Goal: Check status: Check status

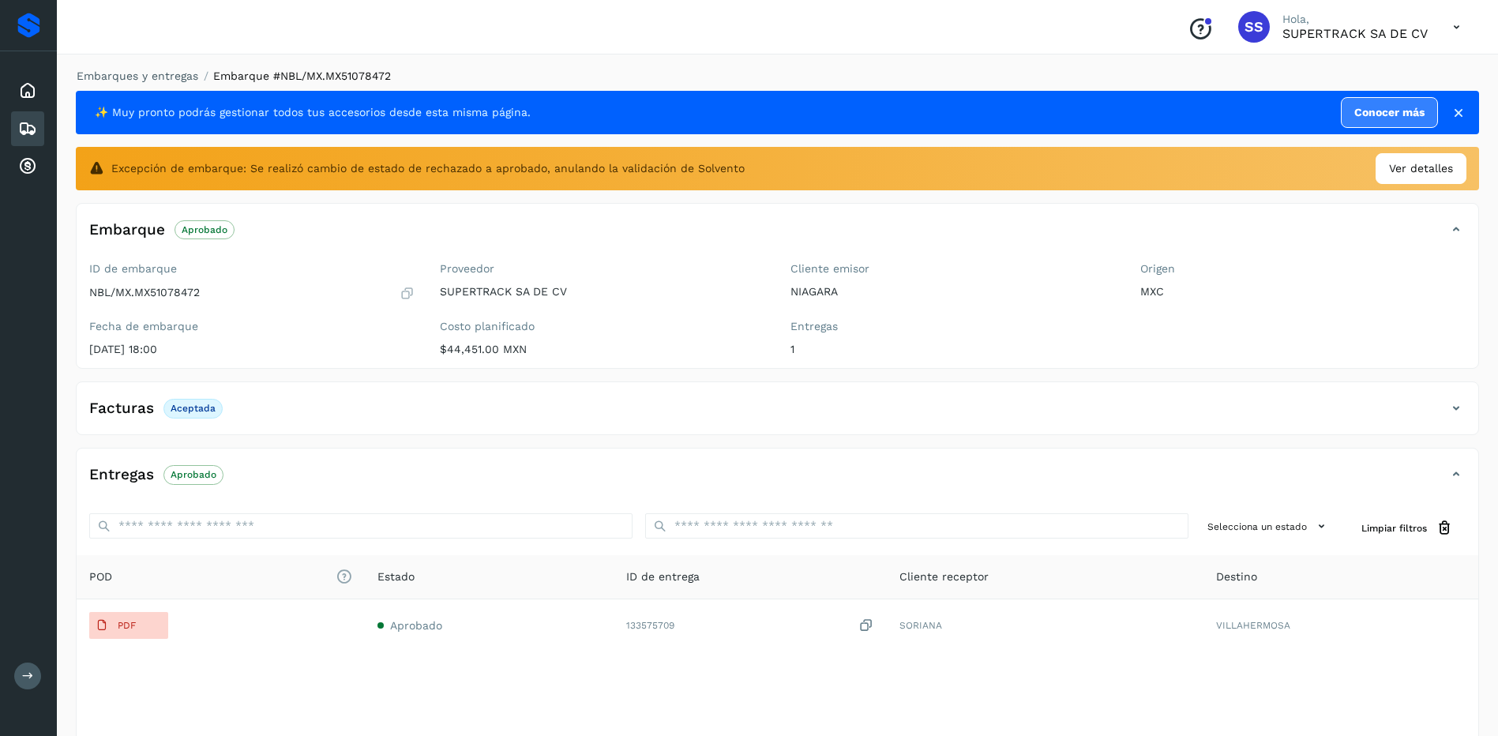
click at [126, 61] on div "Embarques y entregas Embarque #NBL/MX.MX51078472 ✨ Muy pronto podrás gestionar …" at bounding box center [778, 427] width 1442 height 757
click at [167, 77] on link "Embarques y entregas" at bounding box center [138, 76] width 122 height 13
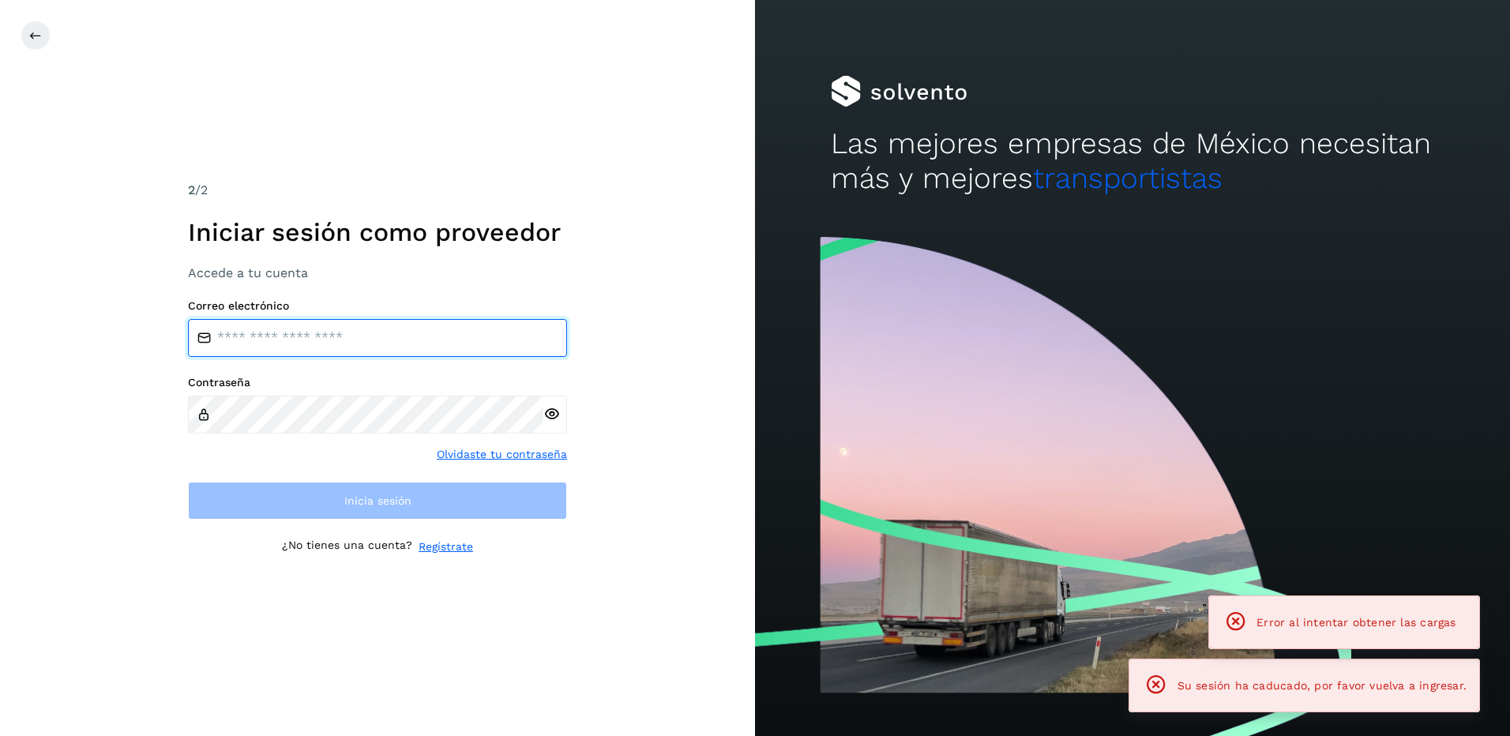
type input "**********"
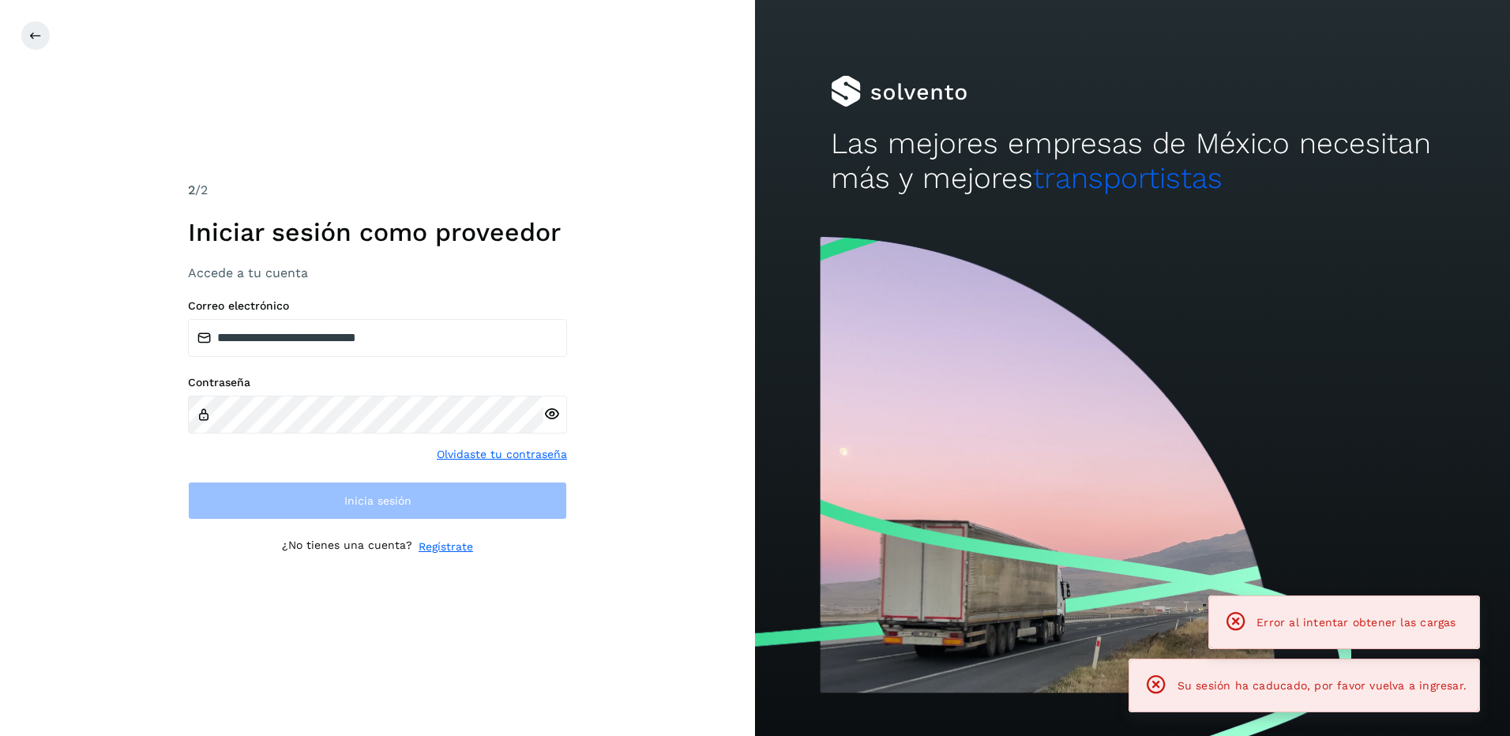
drag, startPoint x: 185, startPoint y: 132, endPoint x: 16, endPoint y: 132, distance: 169.0
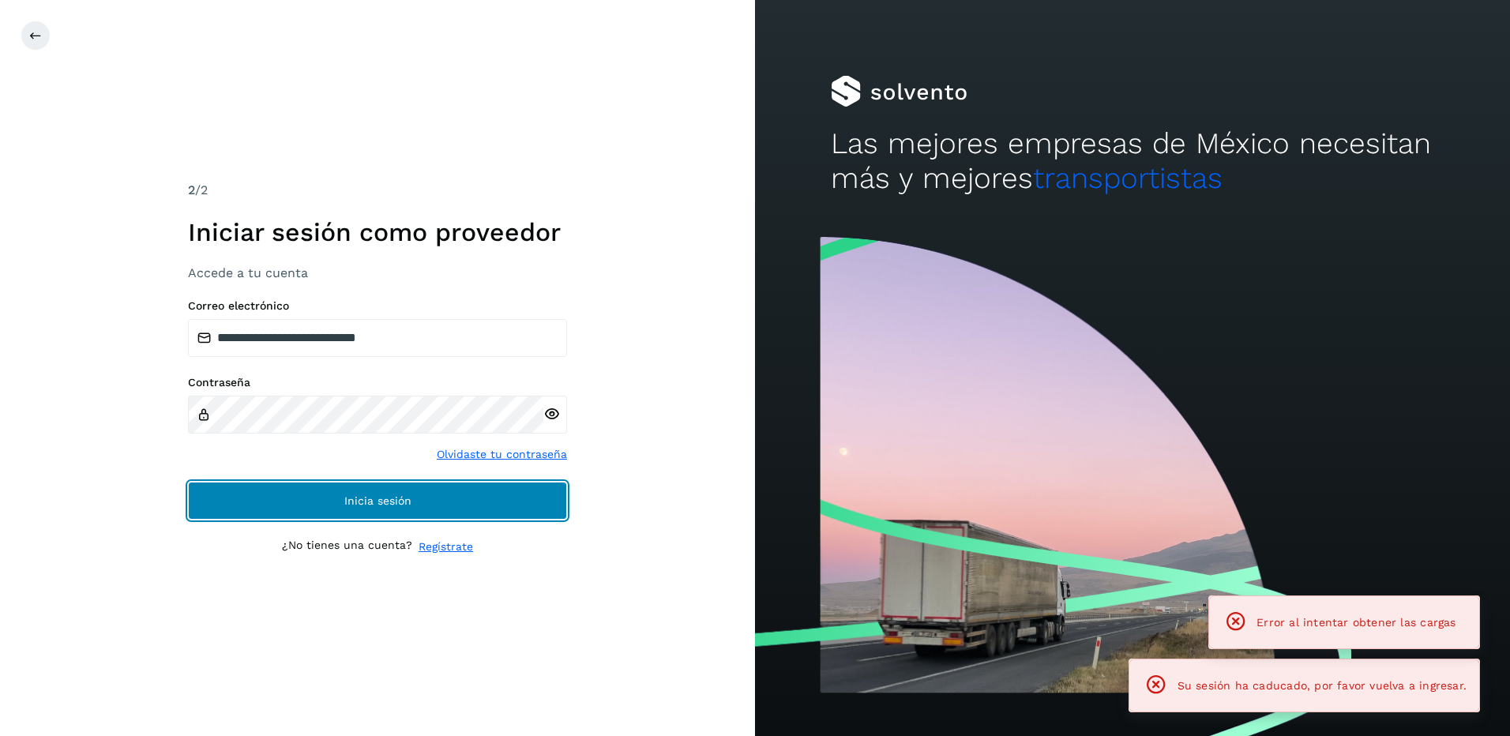
click at [390, 508] on button "Inicia sesión" at bounding box center [377, 501] width 379 height 38
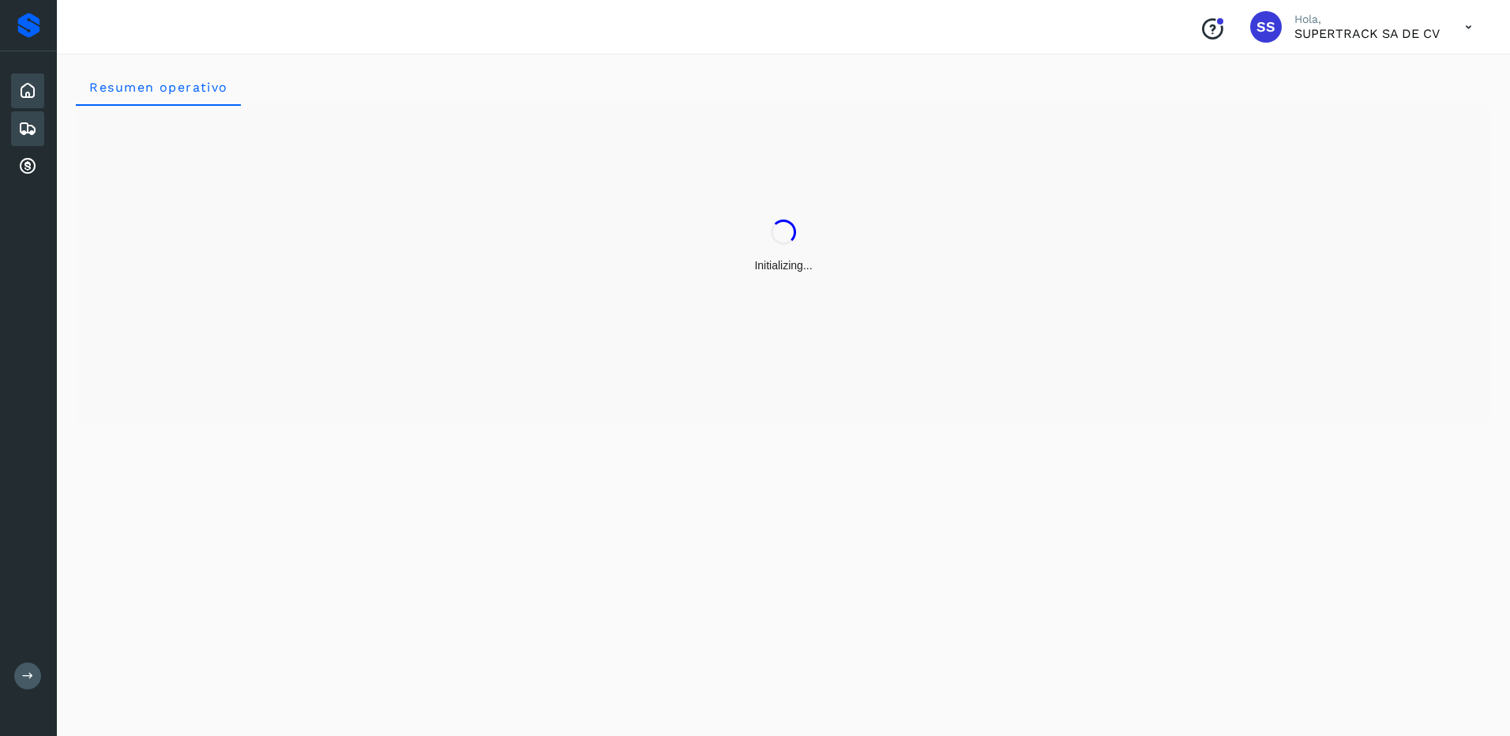
click at [17, 132] on div "Embarques" at bounding box center [27, 128] width 33 height 35
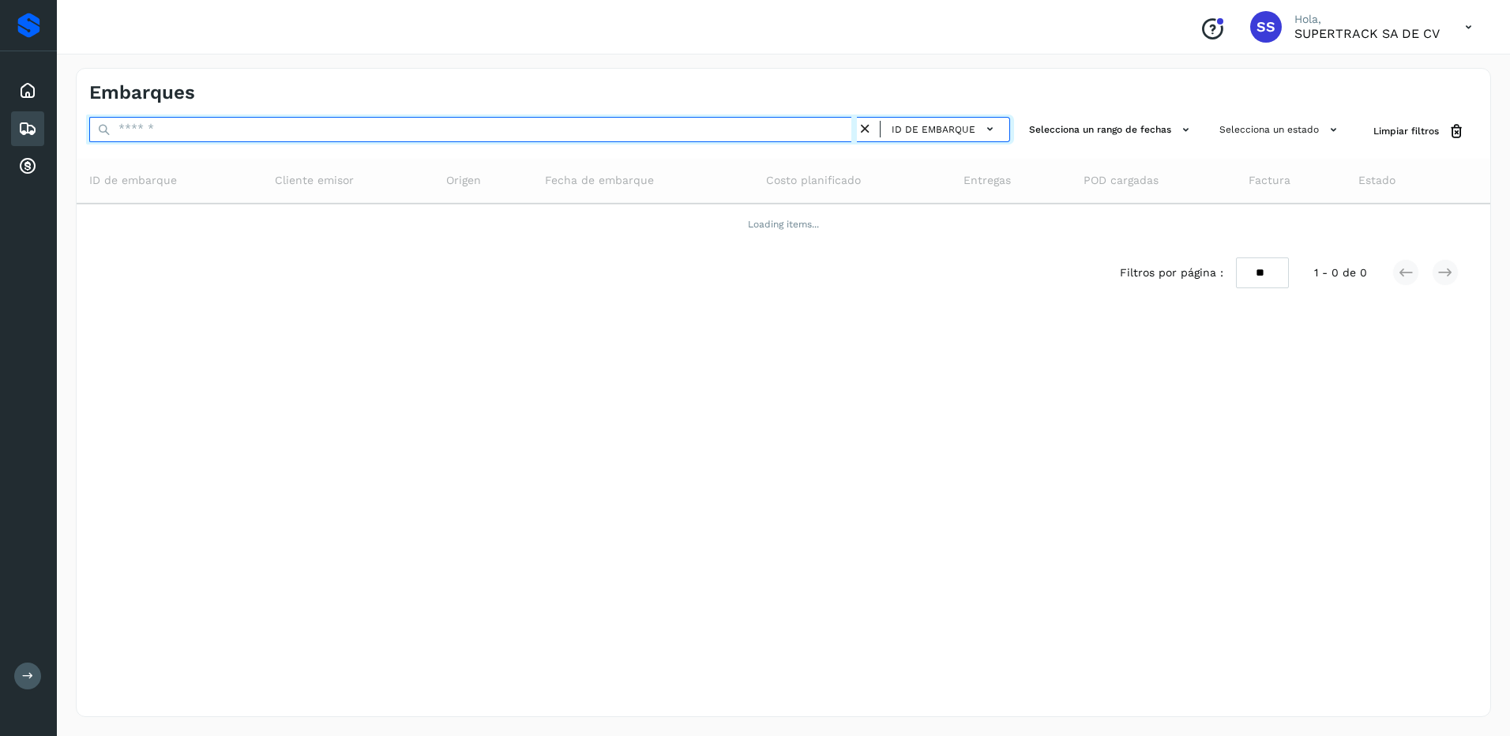
click at [171, 133] on input "text" at bounding box center [473, 129] width 768 height 25
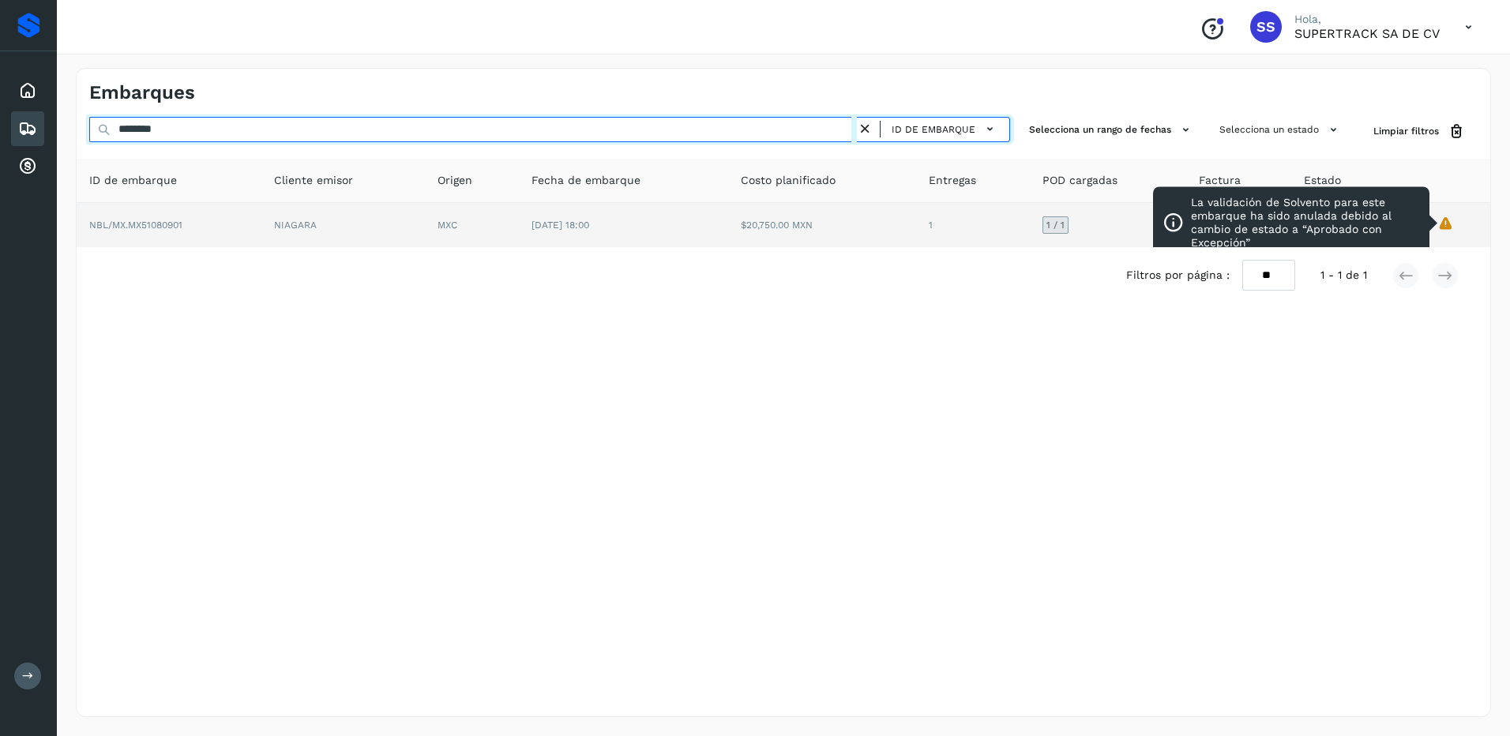
type input "********"
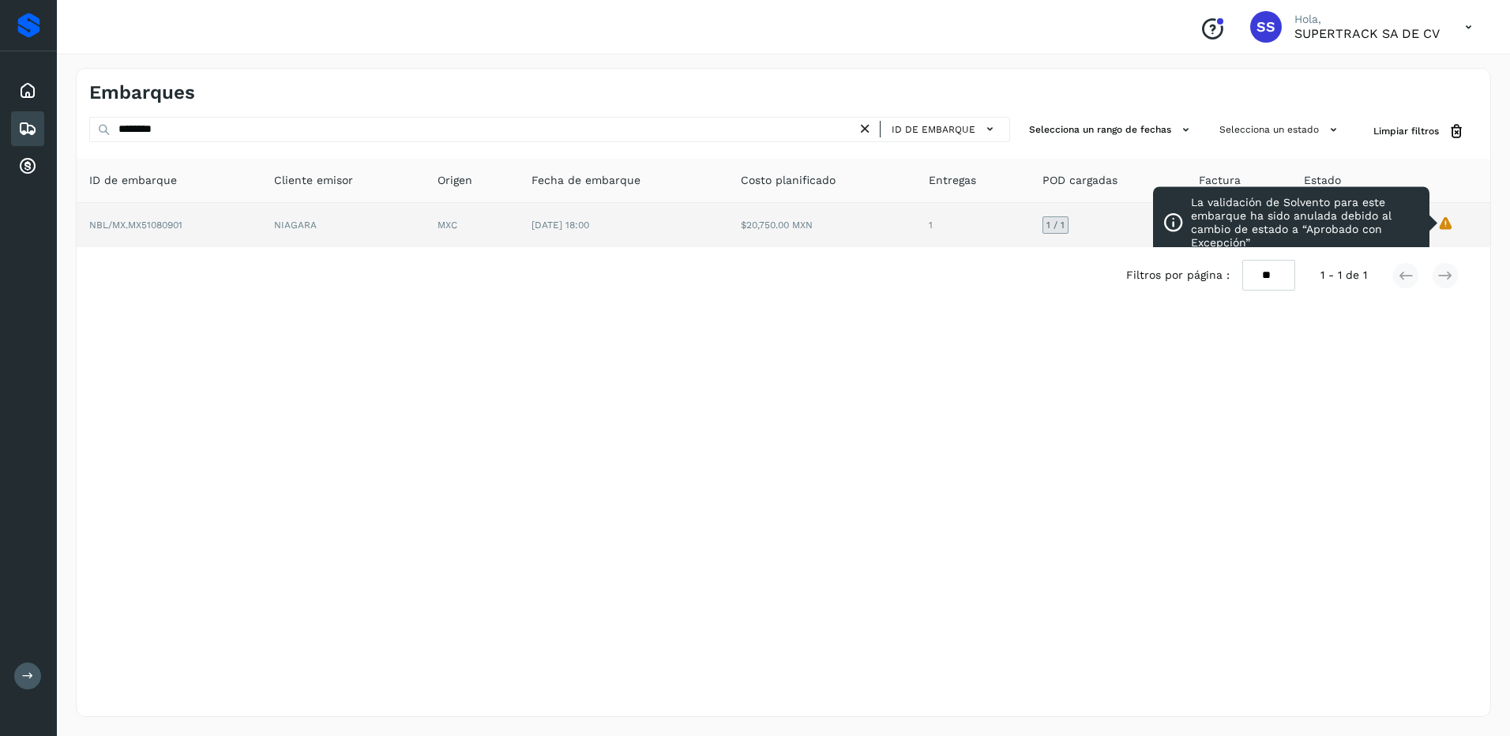
click at [1288, 232] on tr "NBL/MX.MX51080901 NIAGARA MXC [DATE] 18:00 $20,750.00 MXN 1 1 / 1 1 / 1 Aprobad…" at bounding box center [784, 225] width 1414 height 44
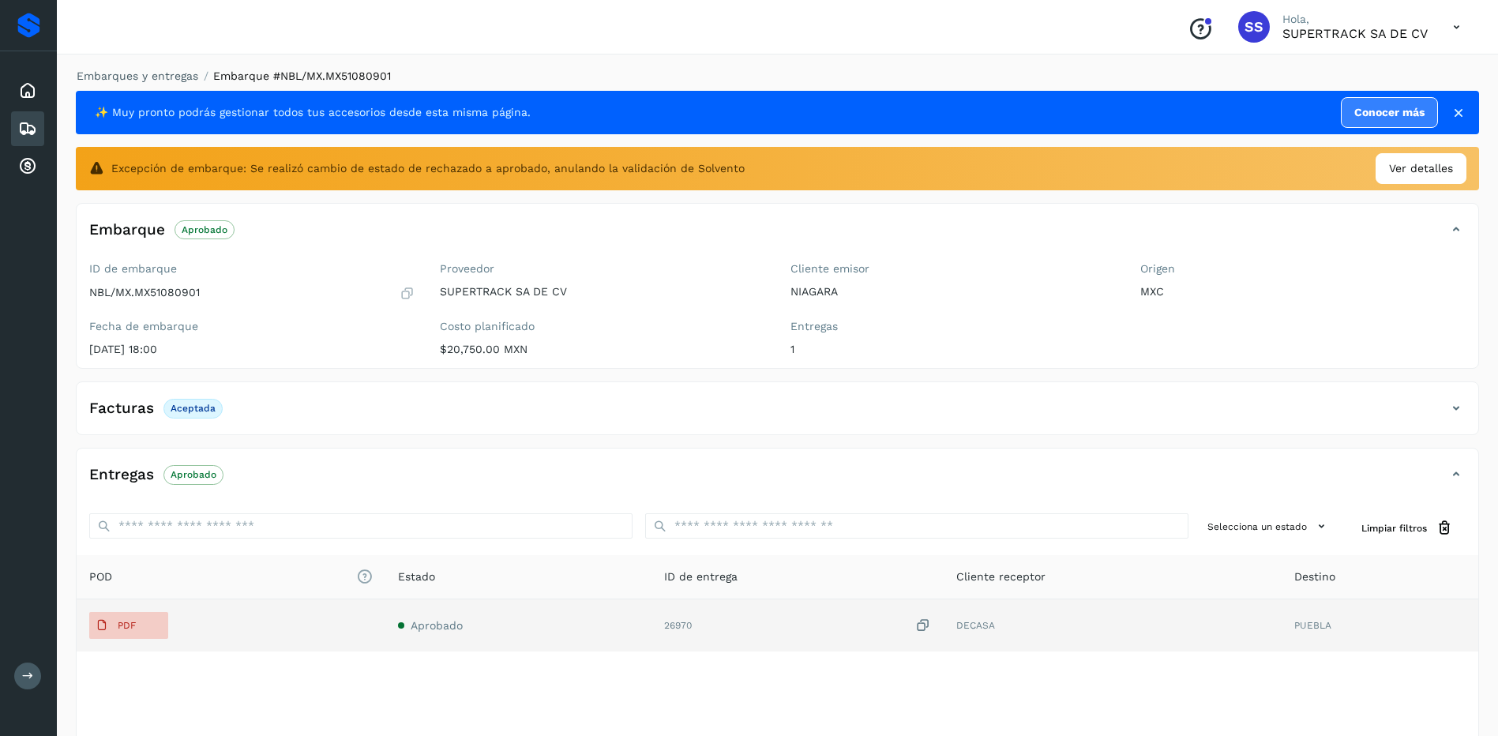
click at [434, 620] on span "Aprobado" at bounding box center [437, 625] width 52 height 13
click at [136, 622] on span "PDF" at bounding box center [115, 625] width 53 height 25
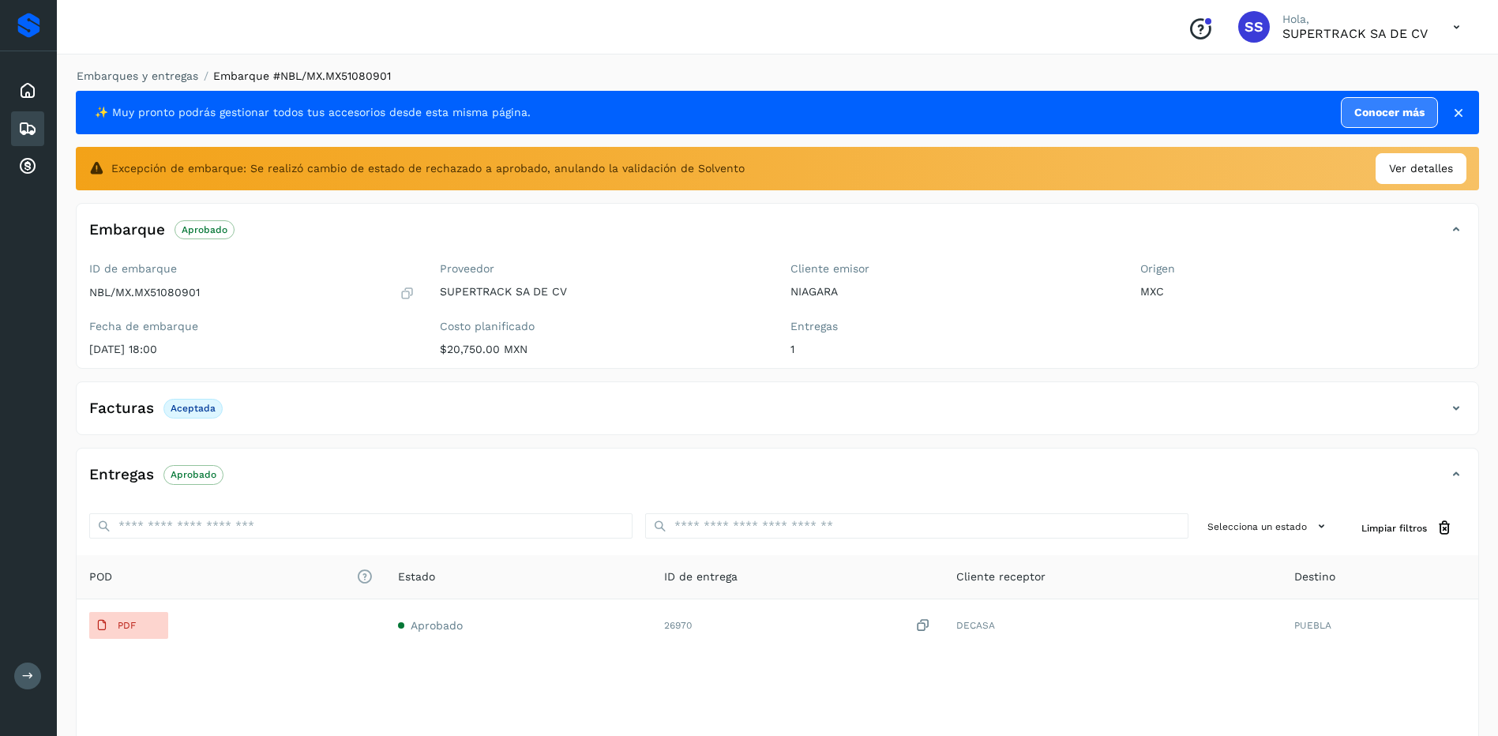
click at [139, 69] on li "Embarques y entregas" at bounding box center [132, 76] width 132 height 17
click at [154, 79] on link "Embarques y entregas" at bounding box center [138, 76] width 122 height 13
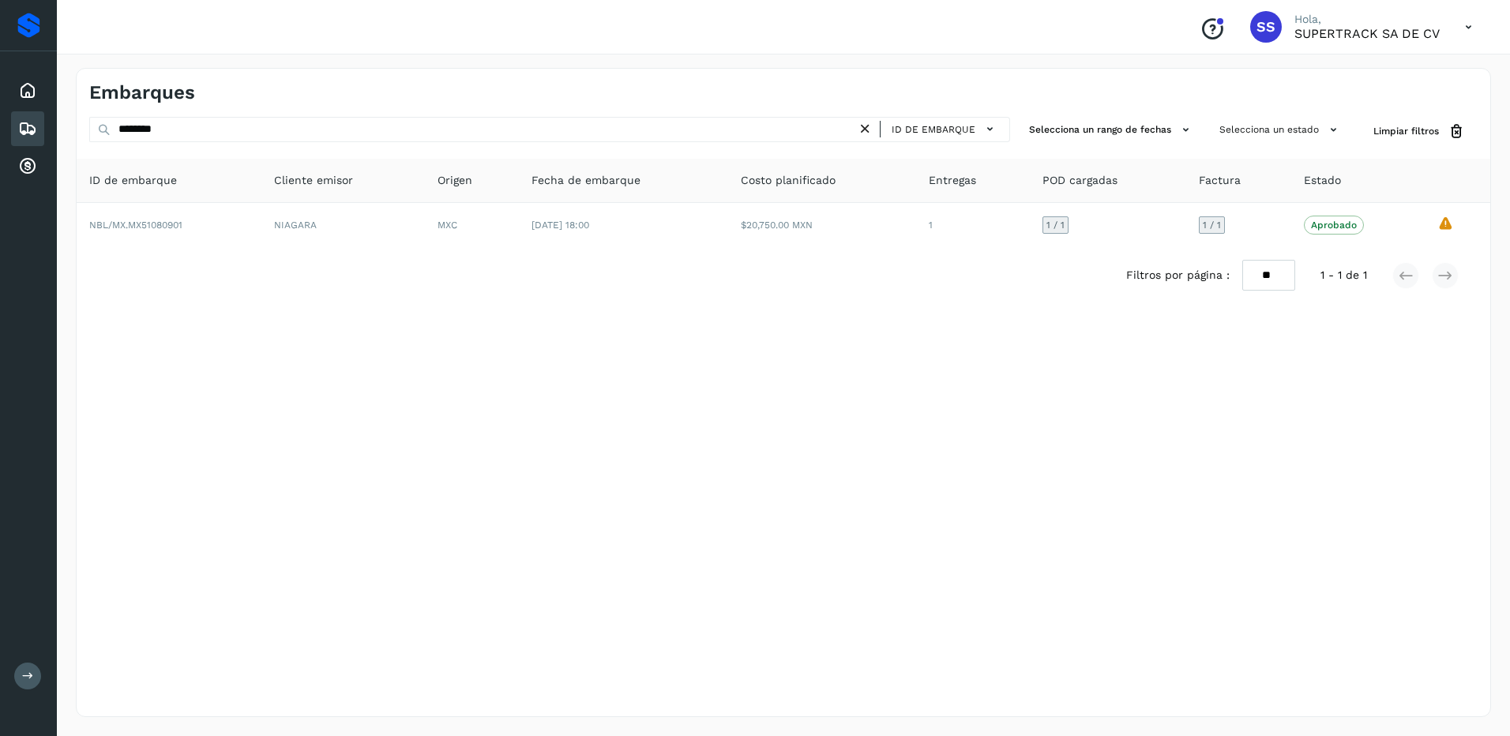
click at [867, 134] on icon at bounding box center [865, 129] width 17 height 17
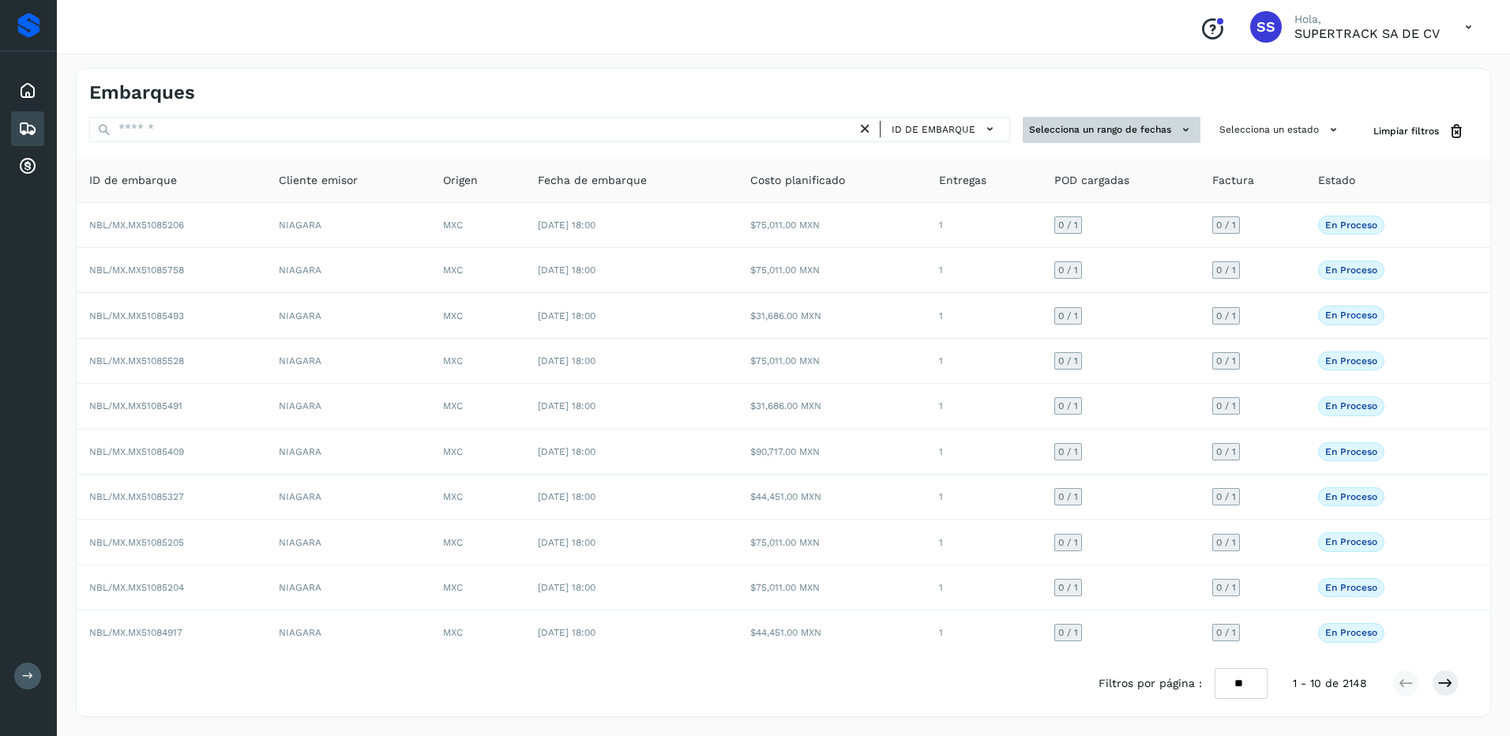
click at [1153, 130] on button "Selecciona un rango de fechas" at bounding box center [1112, 130] width 178 height 26
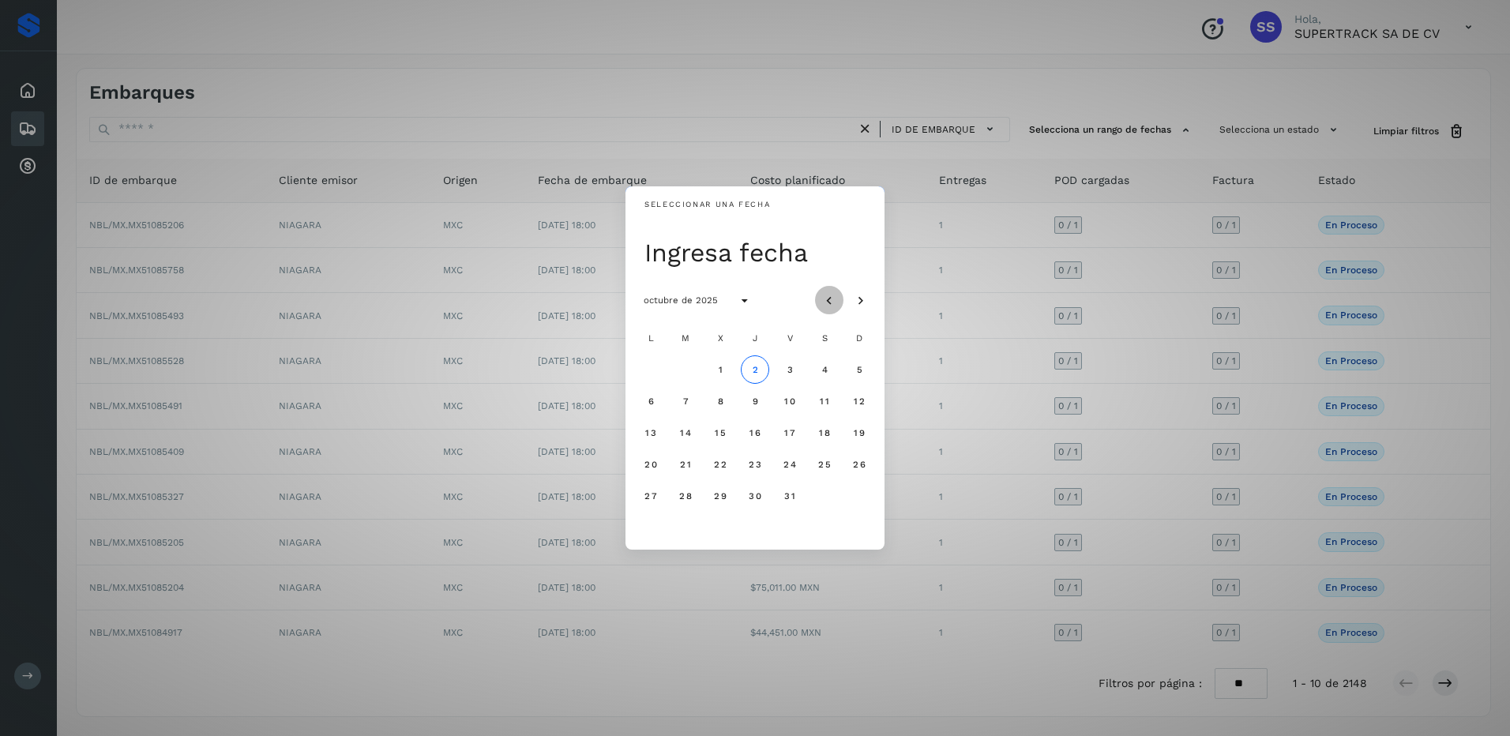
click at [825, 289] on button "Mes anterior" at bounding box center [829, 300] width 28 height 28
click at [654, 370] on button "1" at bounding box center [651, 369] width 28 height 28
click at [683, 498] on span "30" at bounding box center [685, 496] width 13 height 11
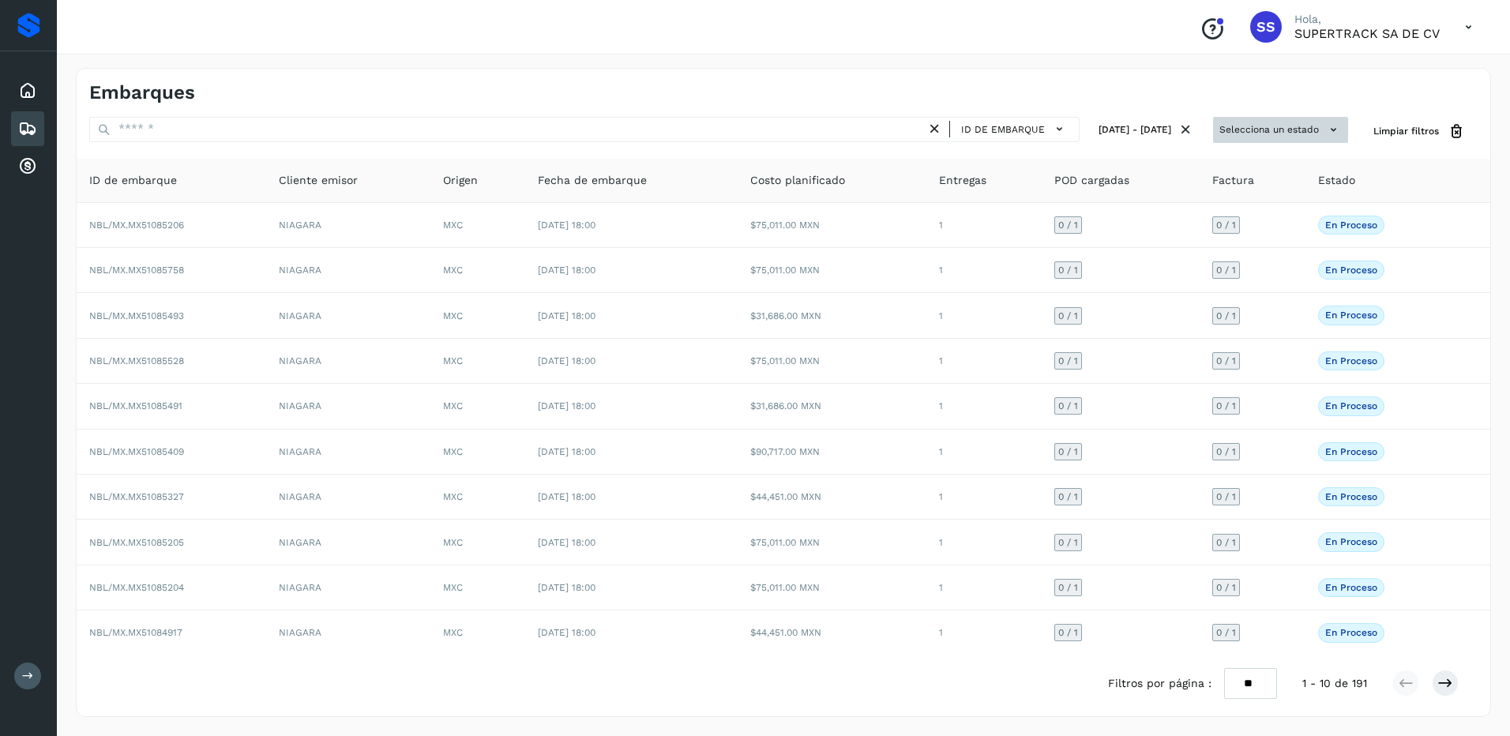
click at [1303, 130] on button "Selecciona un estado" at bounding box center [1280, 130] width 135 height 26
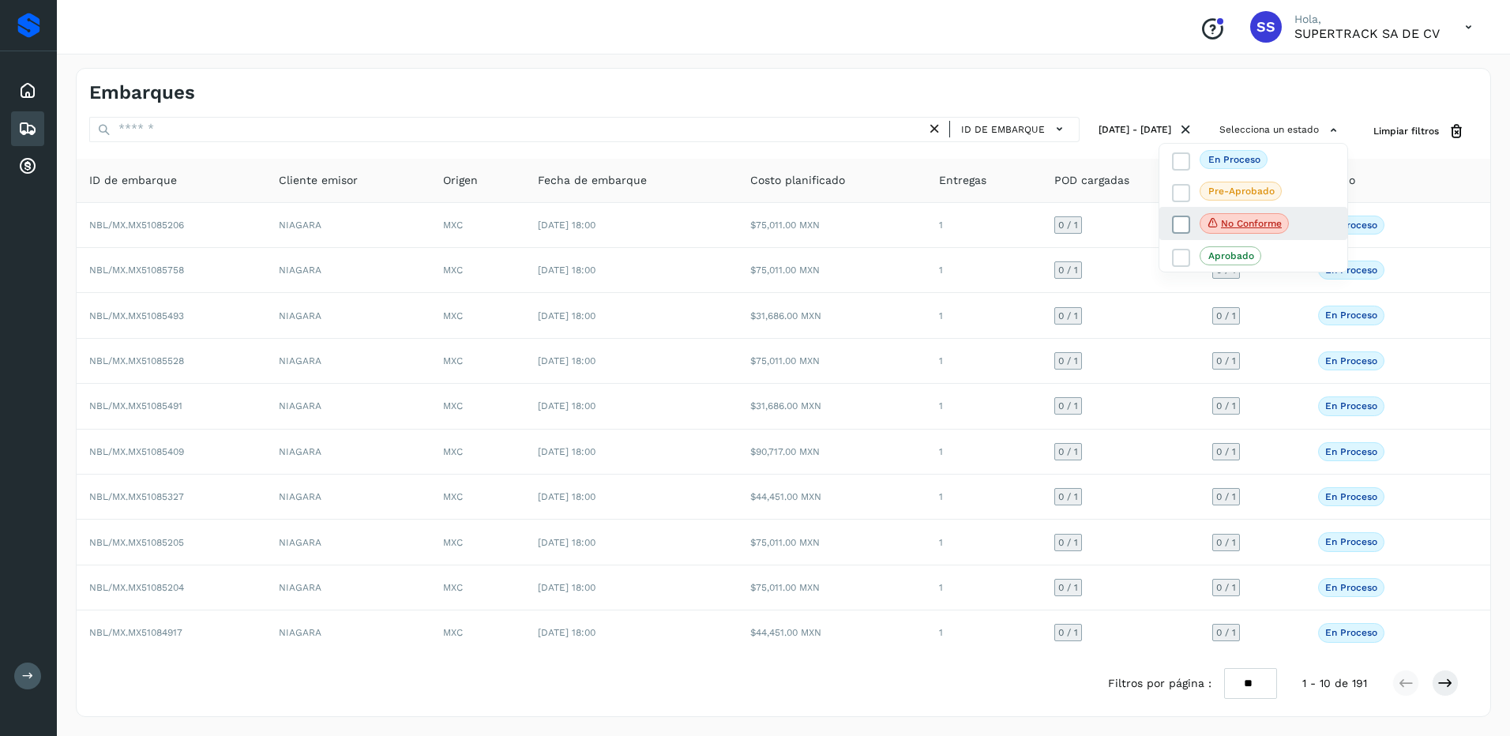
click at [1261, 225] on p "No conforme" at bounding box center [1251, 223] width 61 height 11
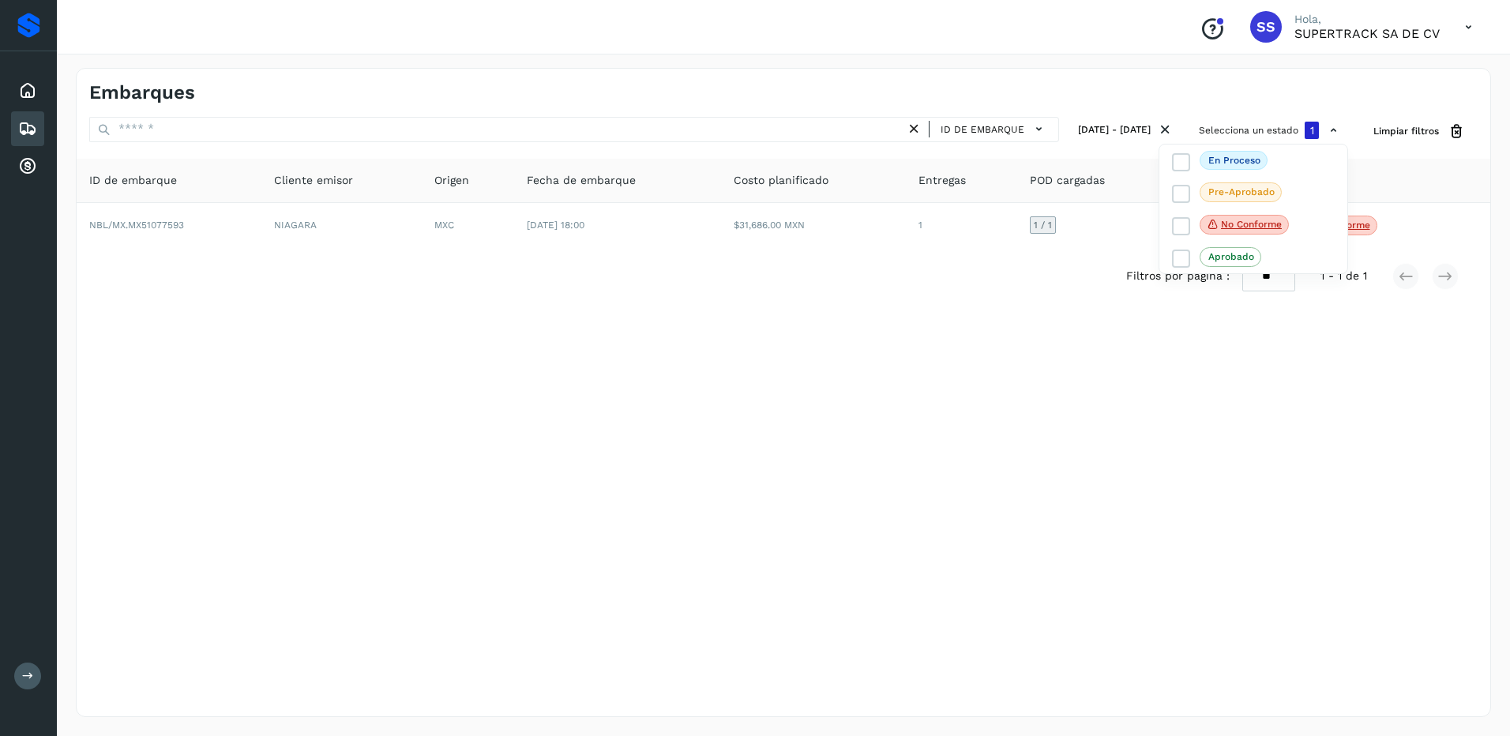
click at [1442, 359] on div at bounding box center [755, 368] width 1510 height 736
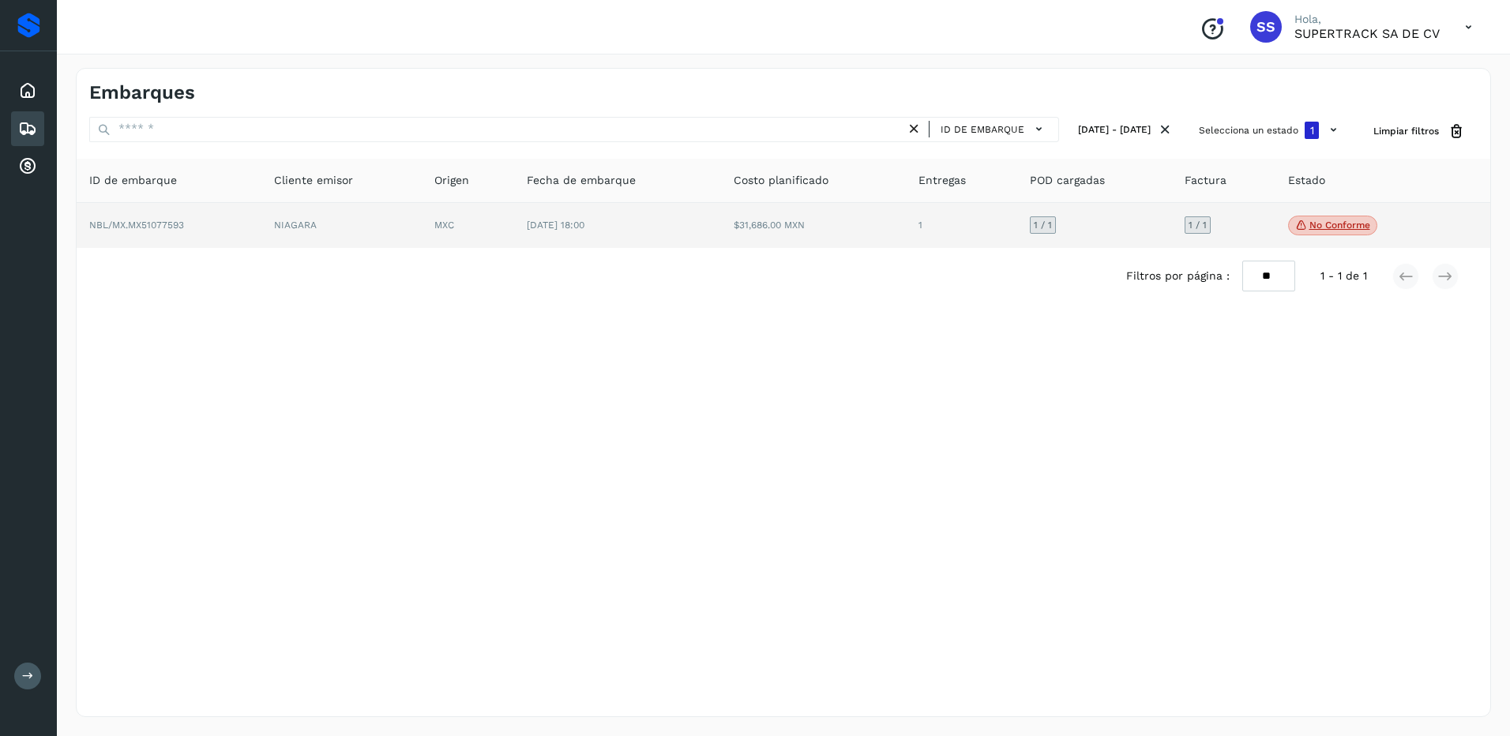
click at [1291, 218] on span "No conforme" at bounding box center [1332, 226] width 89 height 21
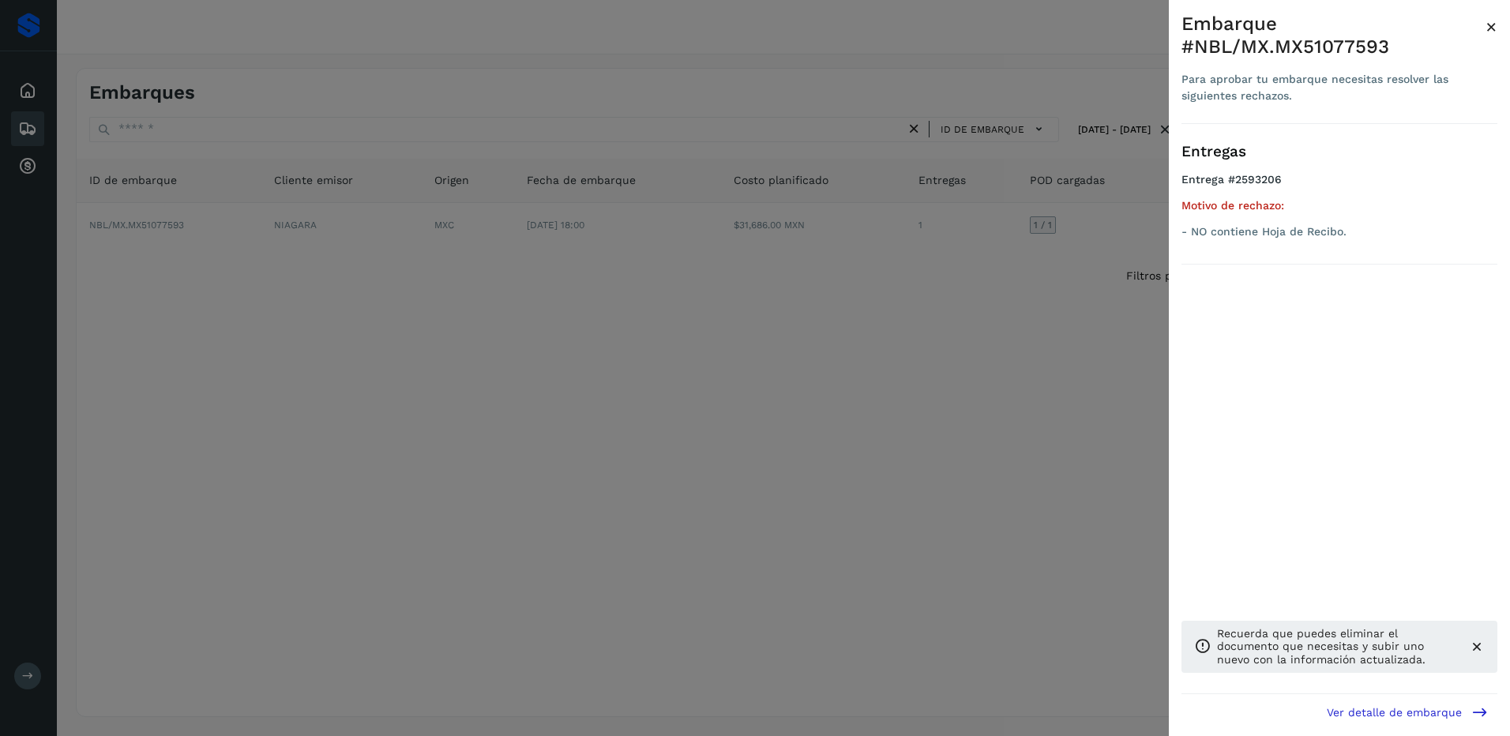
click at [968, 359] on div at bounding box center [755, 368] width 1510 height 736
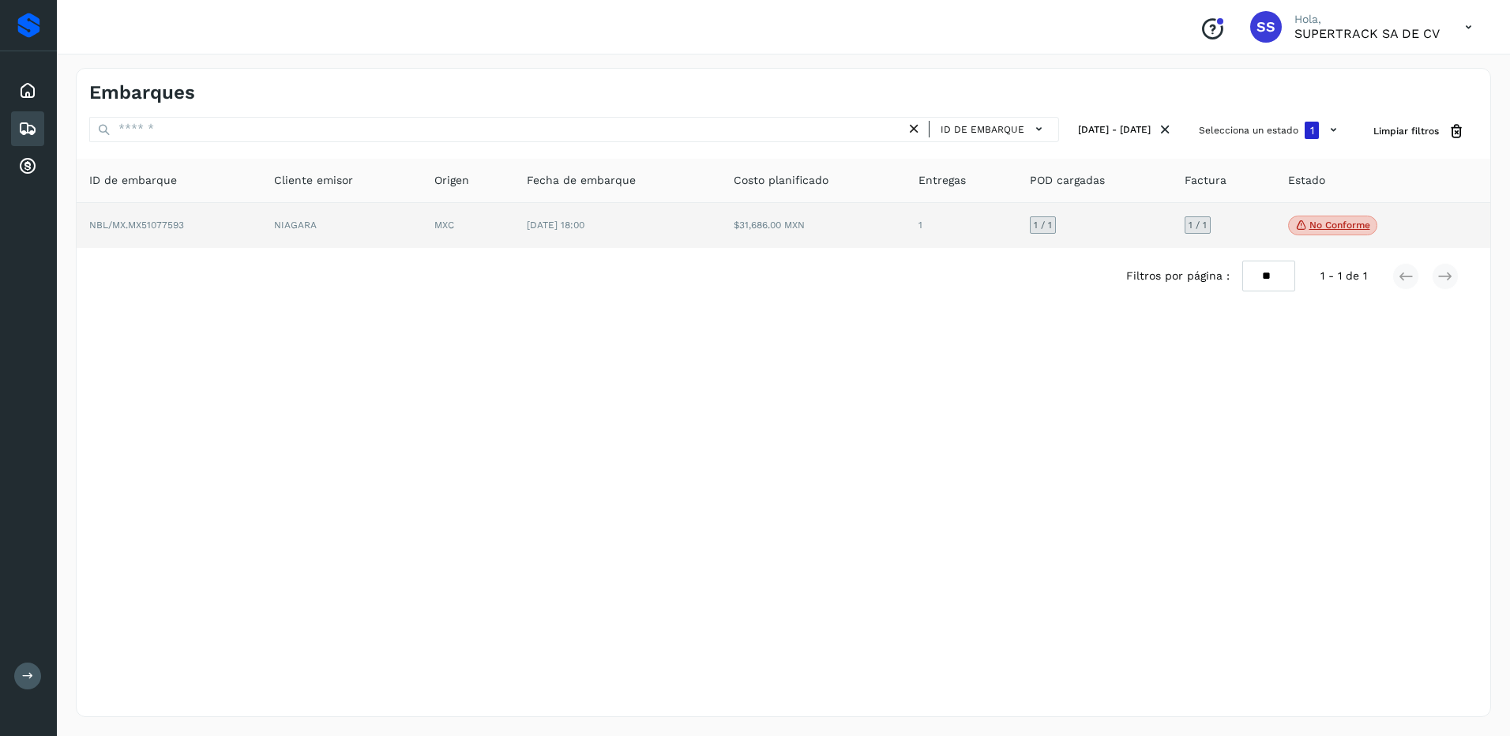
click at [646, 212] on td "[DATE] 18:00" at bounding box center [617, 226] width 207 height 46
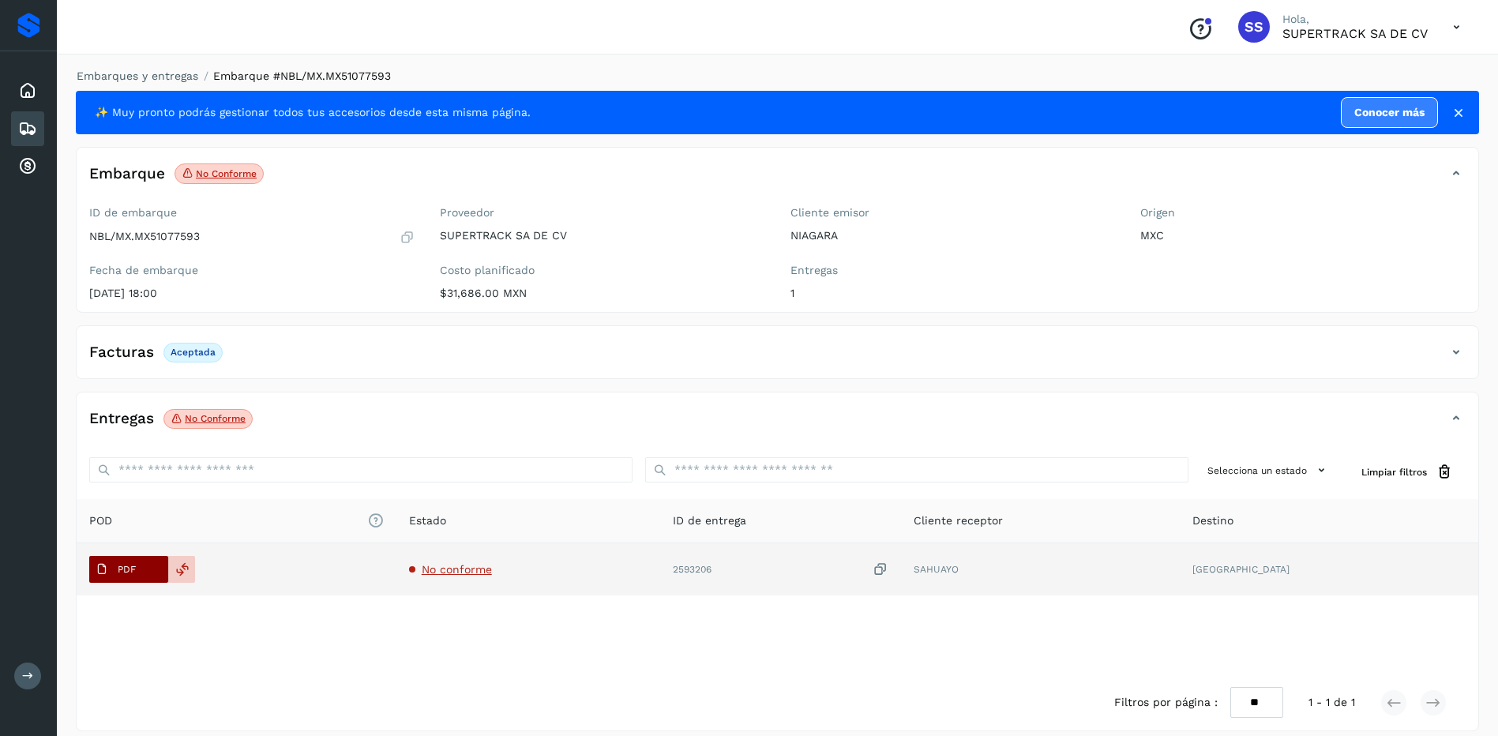
click at [149, 577] on button "PDF" at bounding box center [128, 569] width 79 height 27
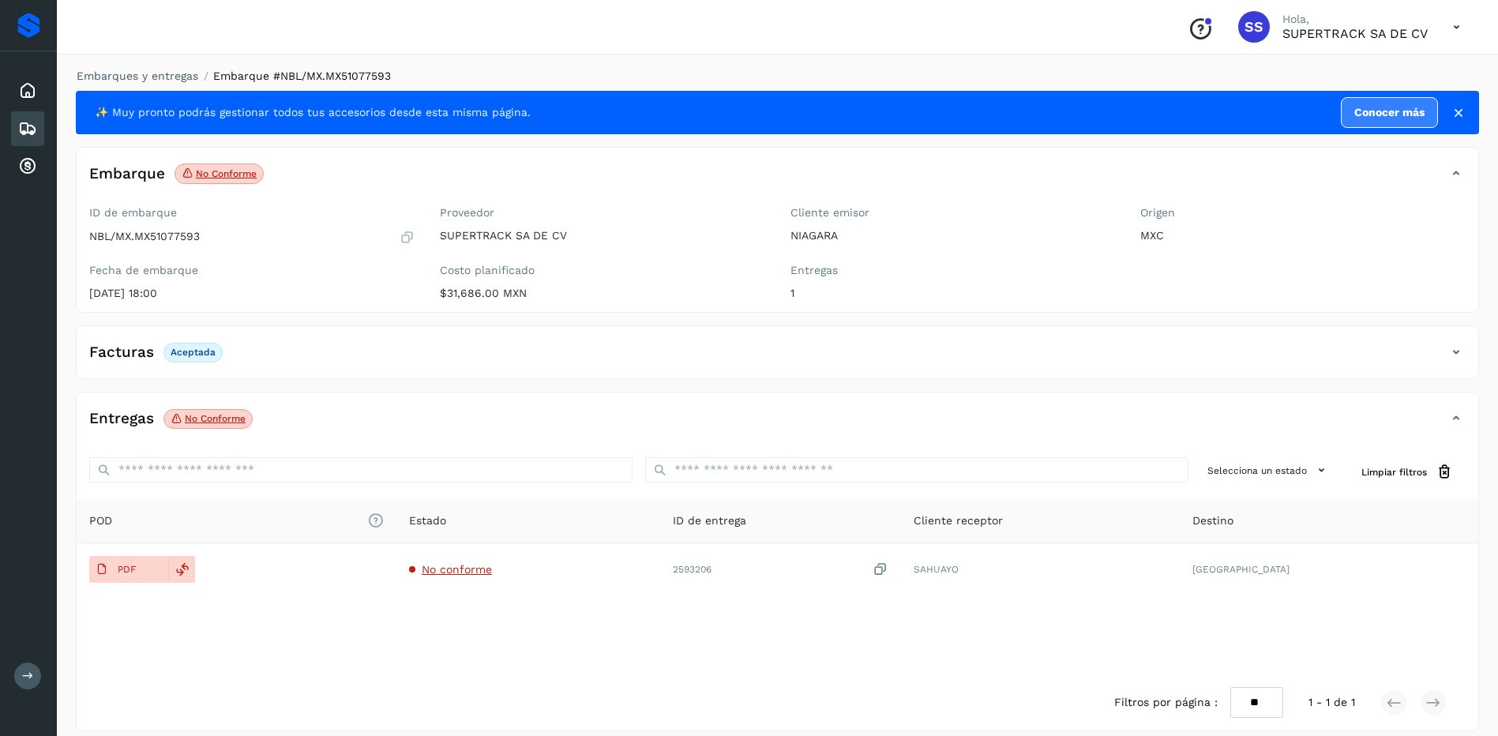
click at [835, 194] on div "Embarque No conforme Verifica el estado de la factura o entregas asociadas a es…" at bounding box center [778, 179] width 1402 height 39
